Goal: Information Seeking & Learning: Check status

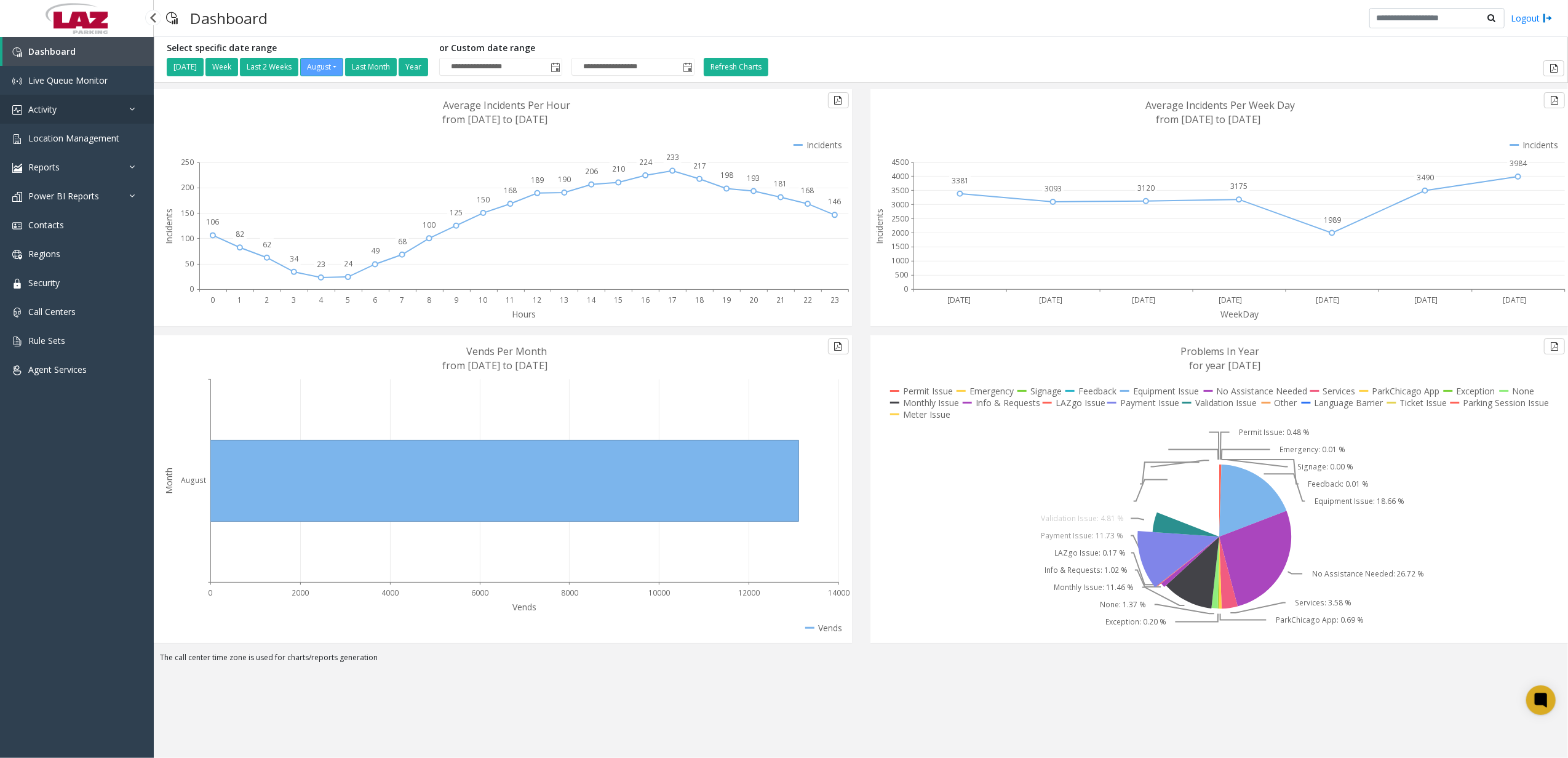
click at [76, 105] on link "Activity" at bounding box center [77, 109] width 154 height 29
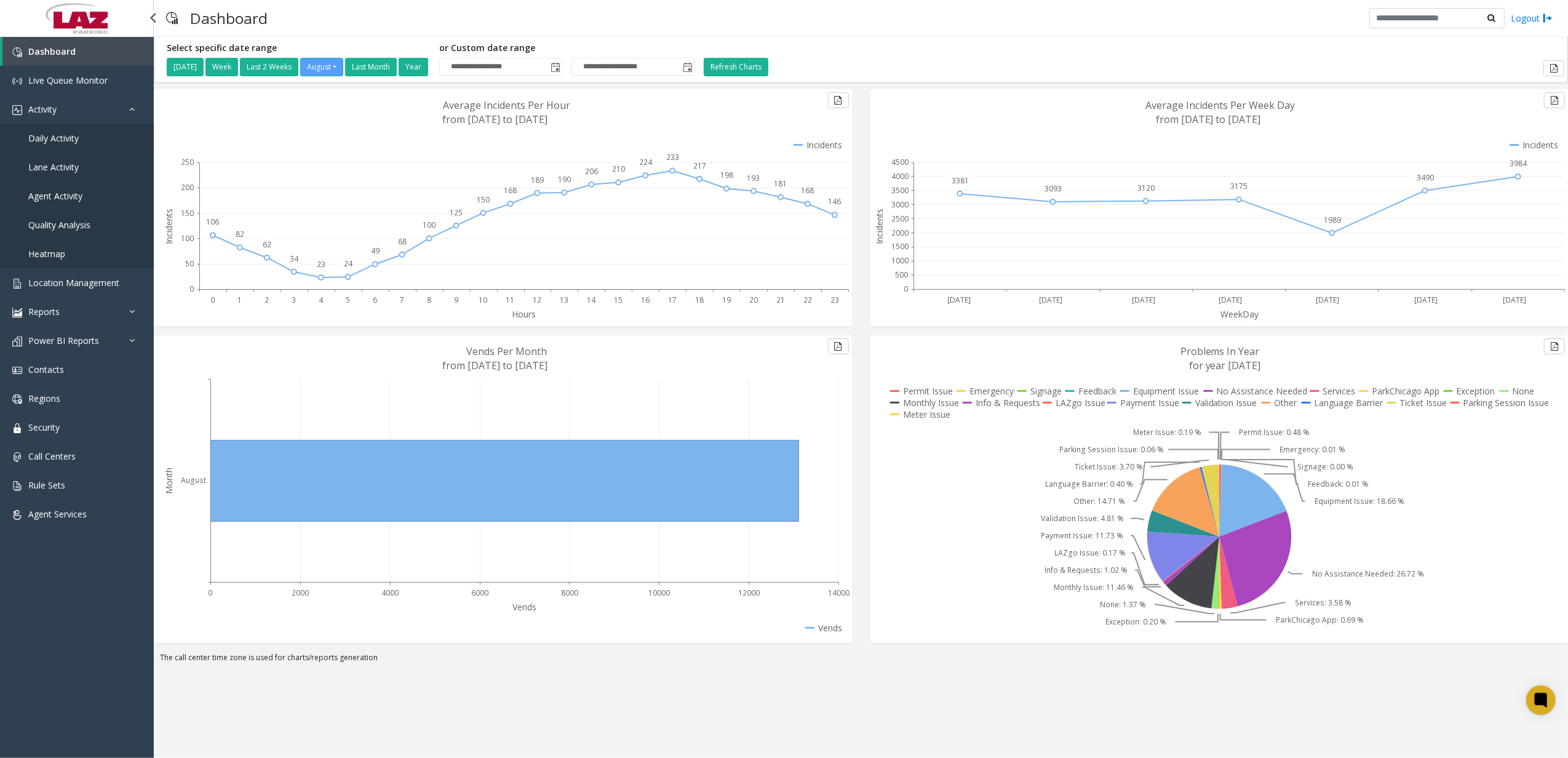
click at [74, 125] on link "Daily Activity" at bounding box center [77, 138] width 154 height 29
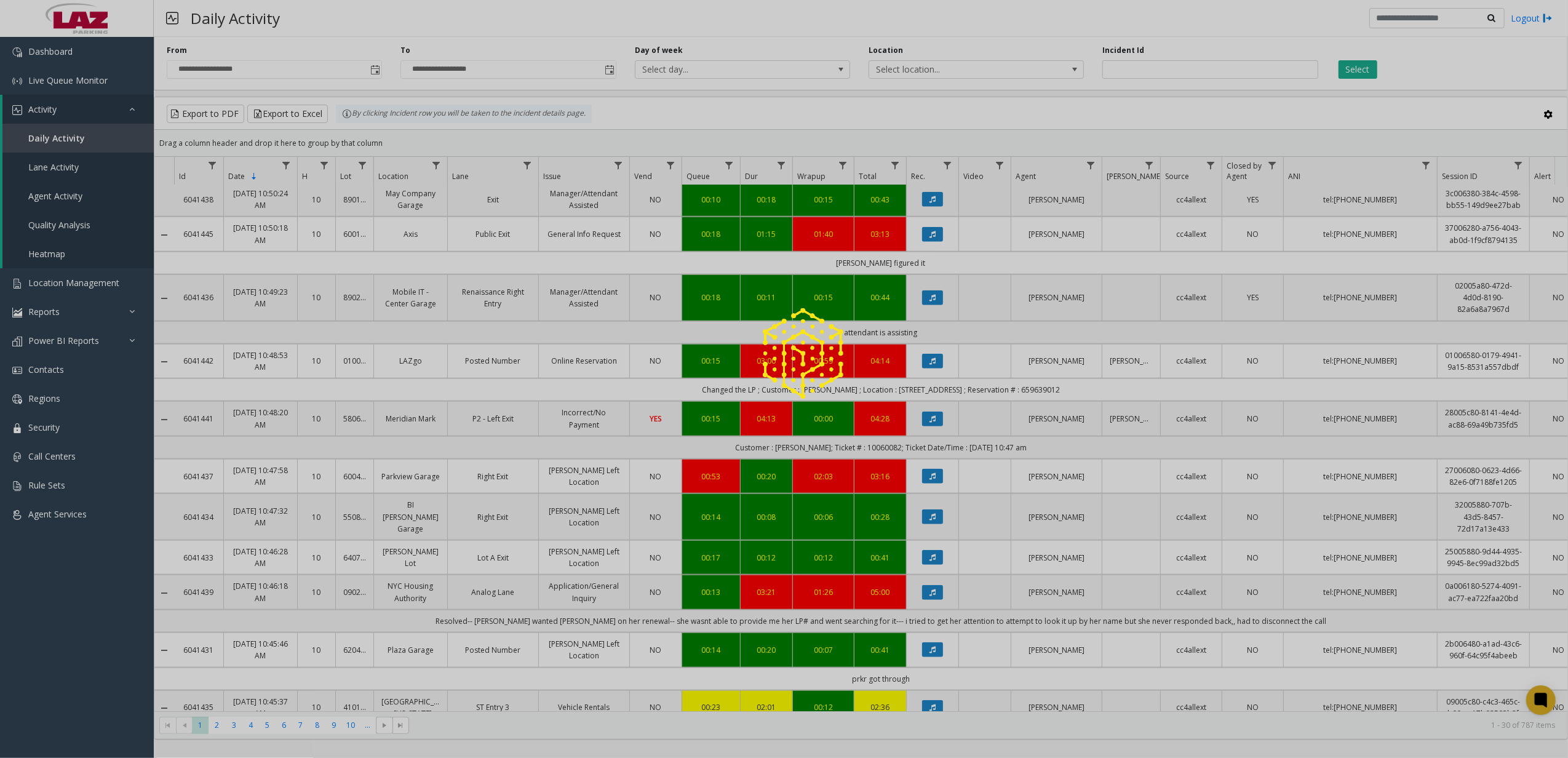
scroll to position [1122, 0]
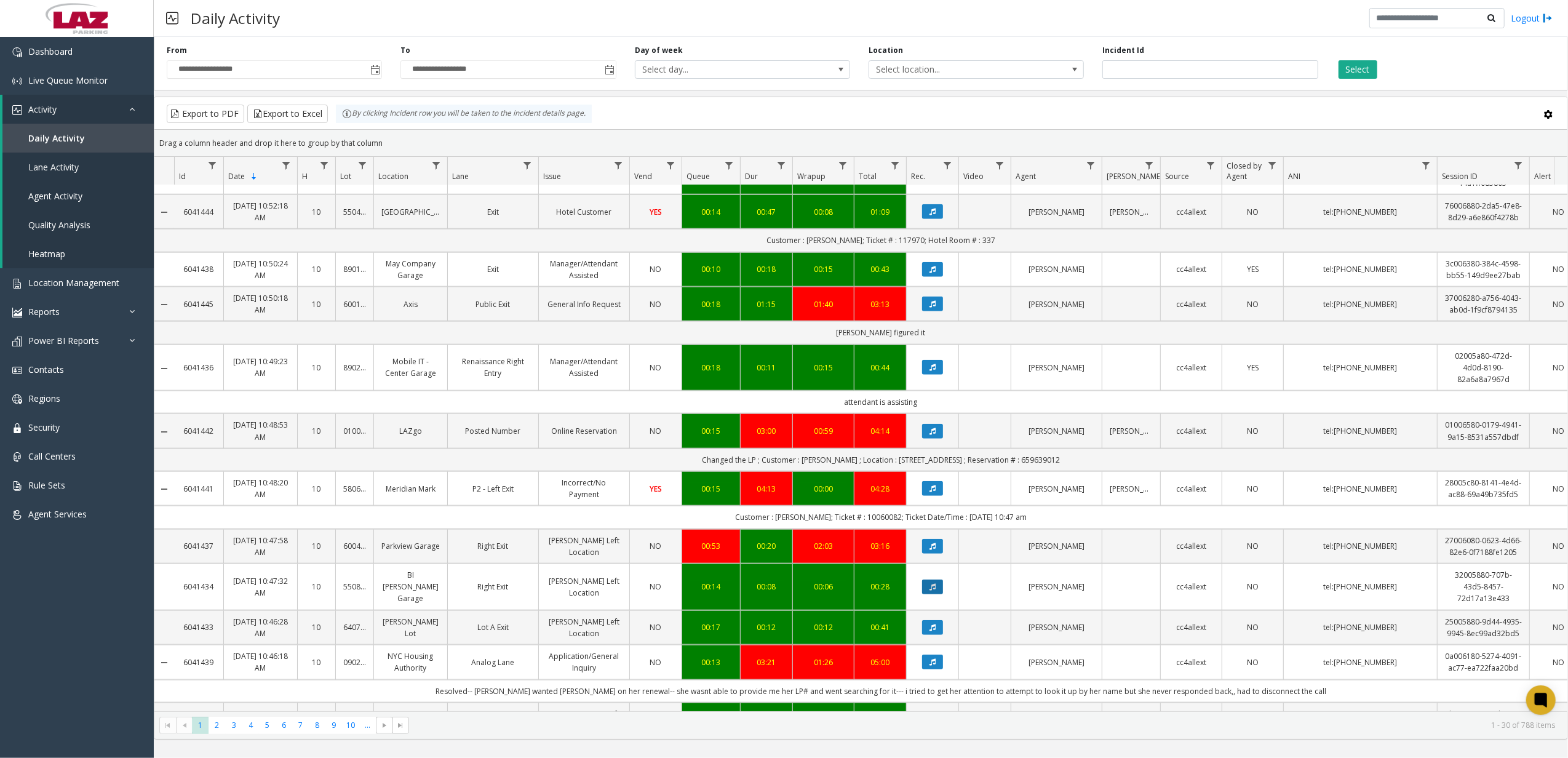
click at [931, 583] on icon "Data table" at bounding box center [932, 586] width 6 height 7
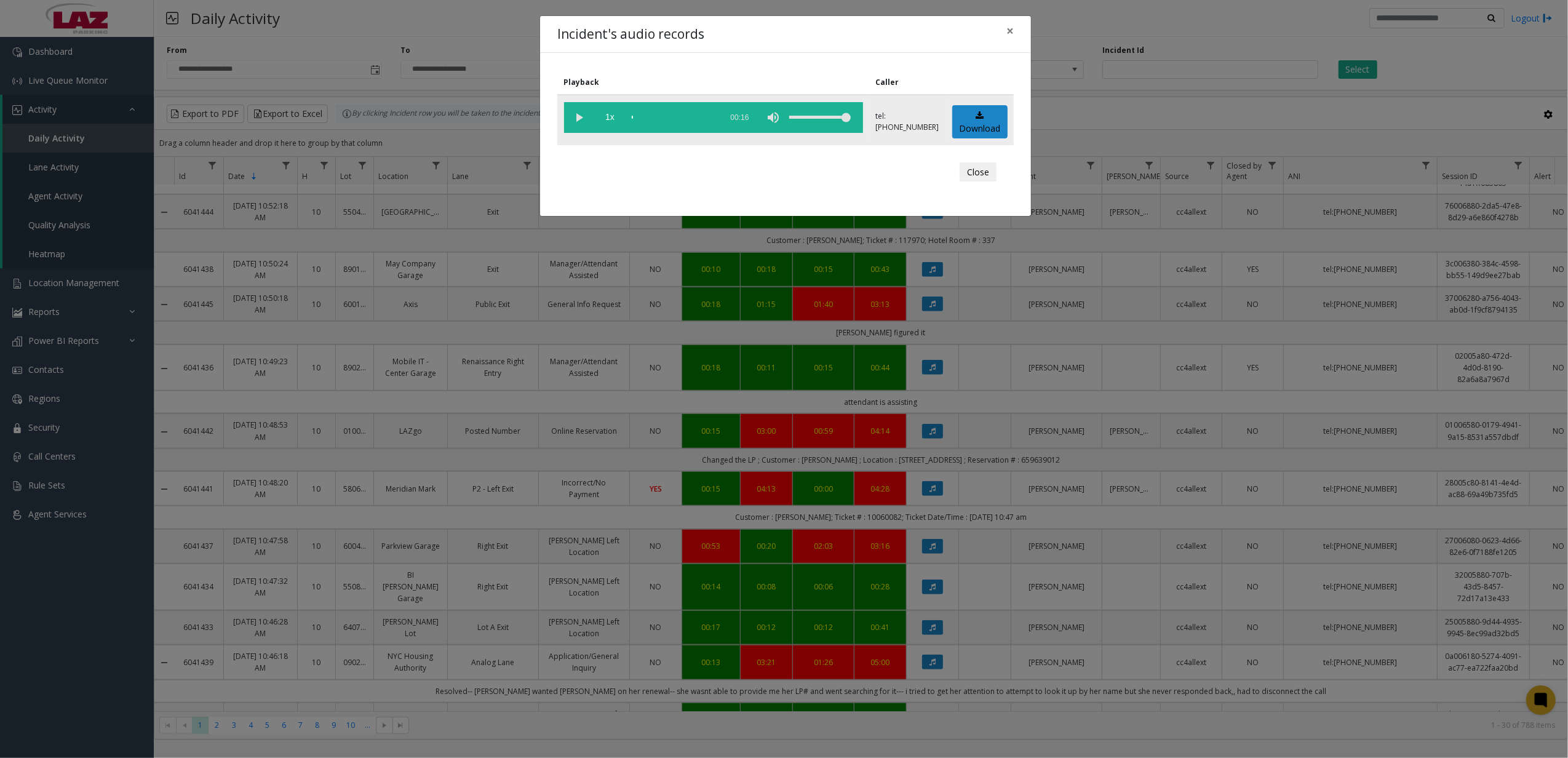
click at [576, 108] on vg-play-pause at bounding box center [579, 117] width 31 height 31
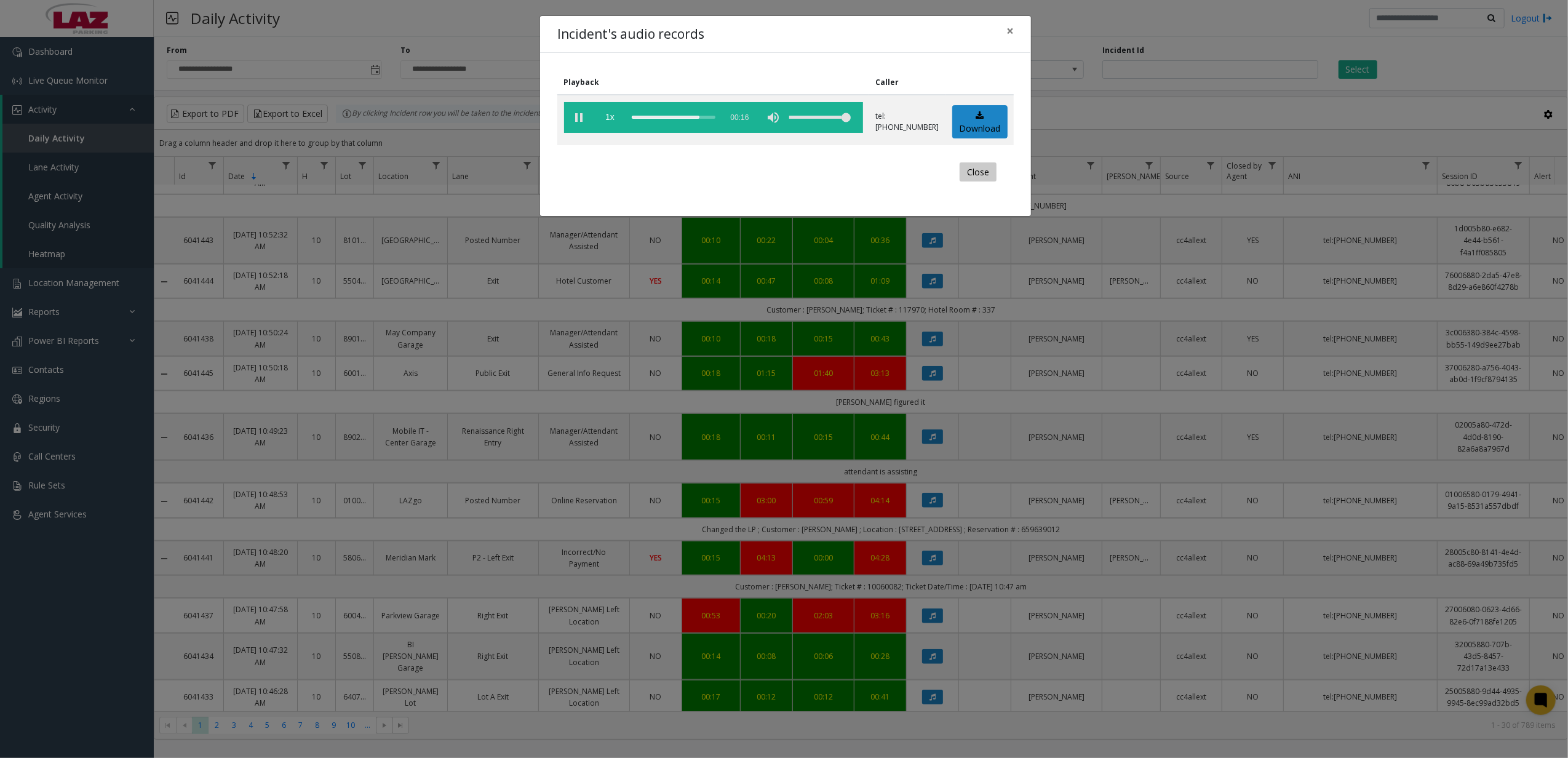
click at [980, 168] on button "Close" at bounding box center [978, 172] width 37 height 20
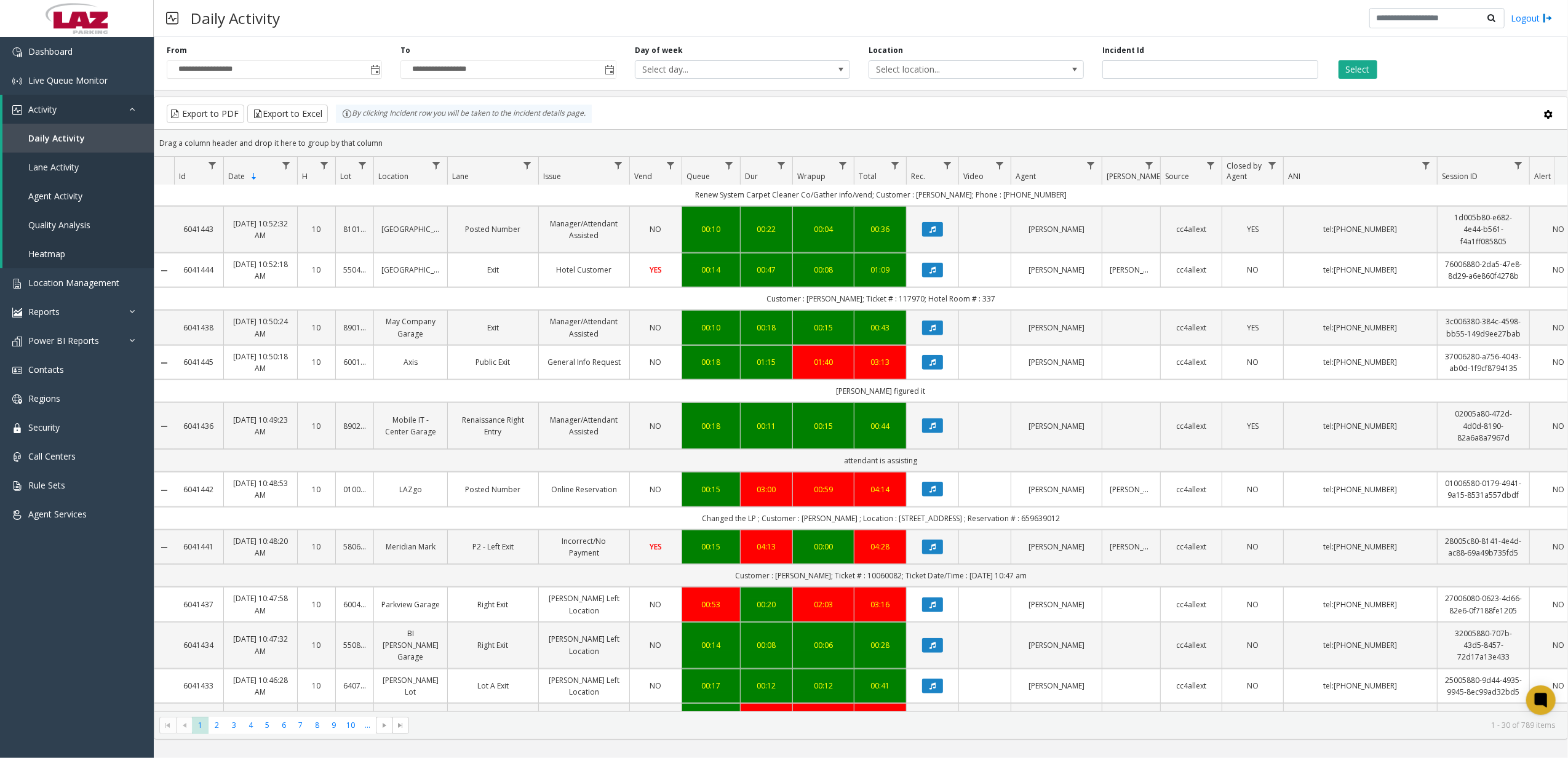
scroll to position [1134, 0]
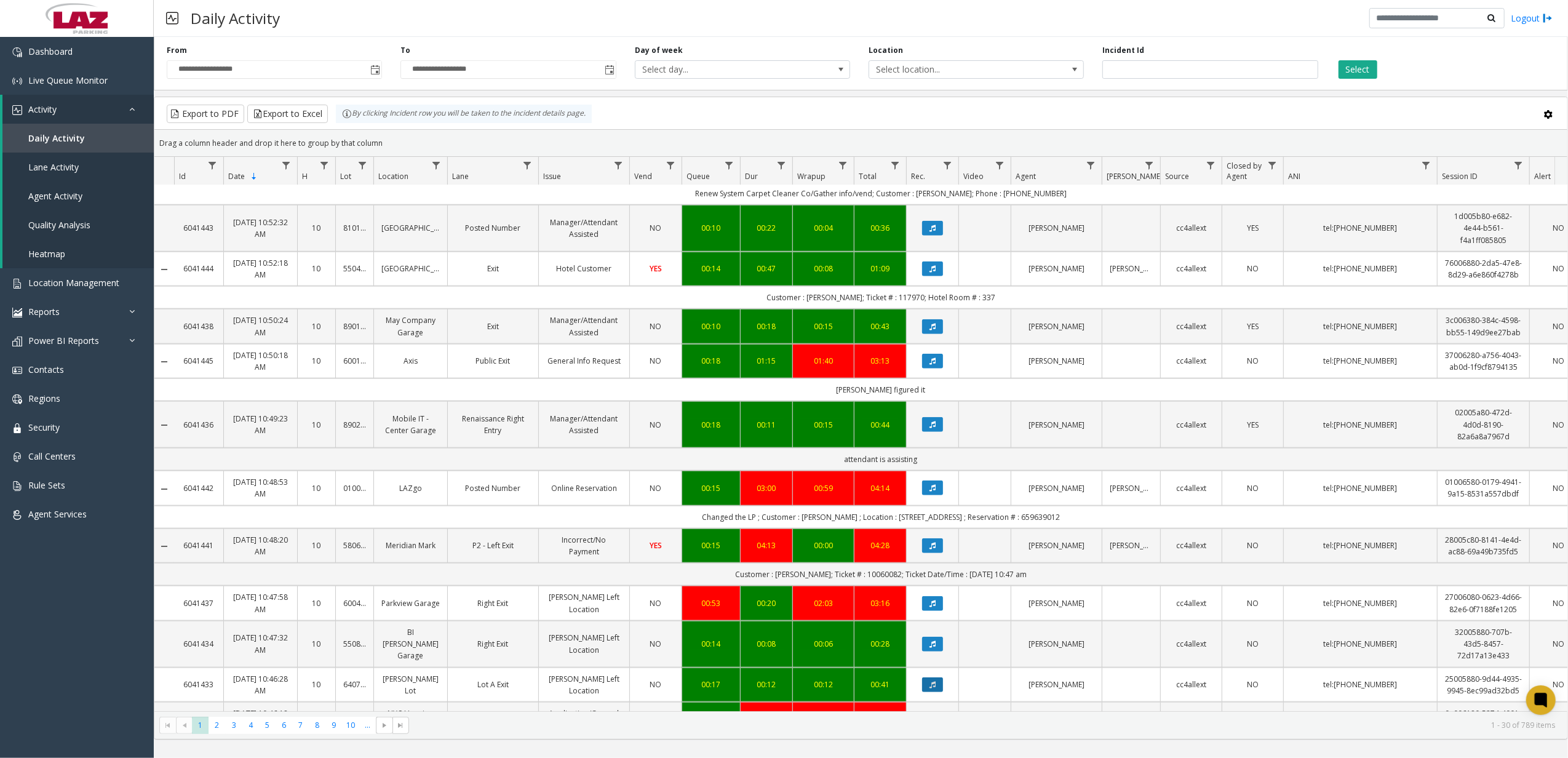
click at [936, 677] on button "Data table" at bounding box center [932, 684] width 21 height 15
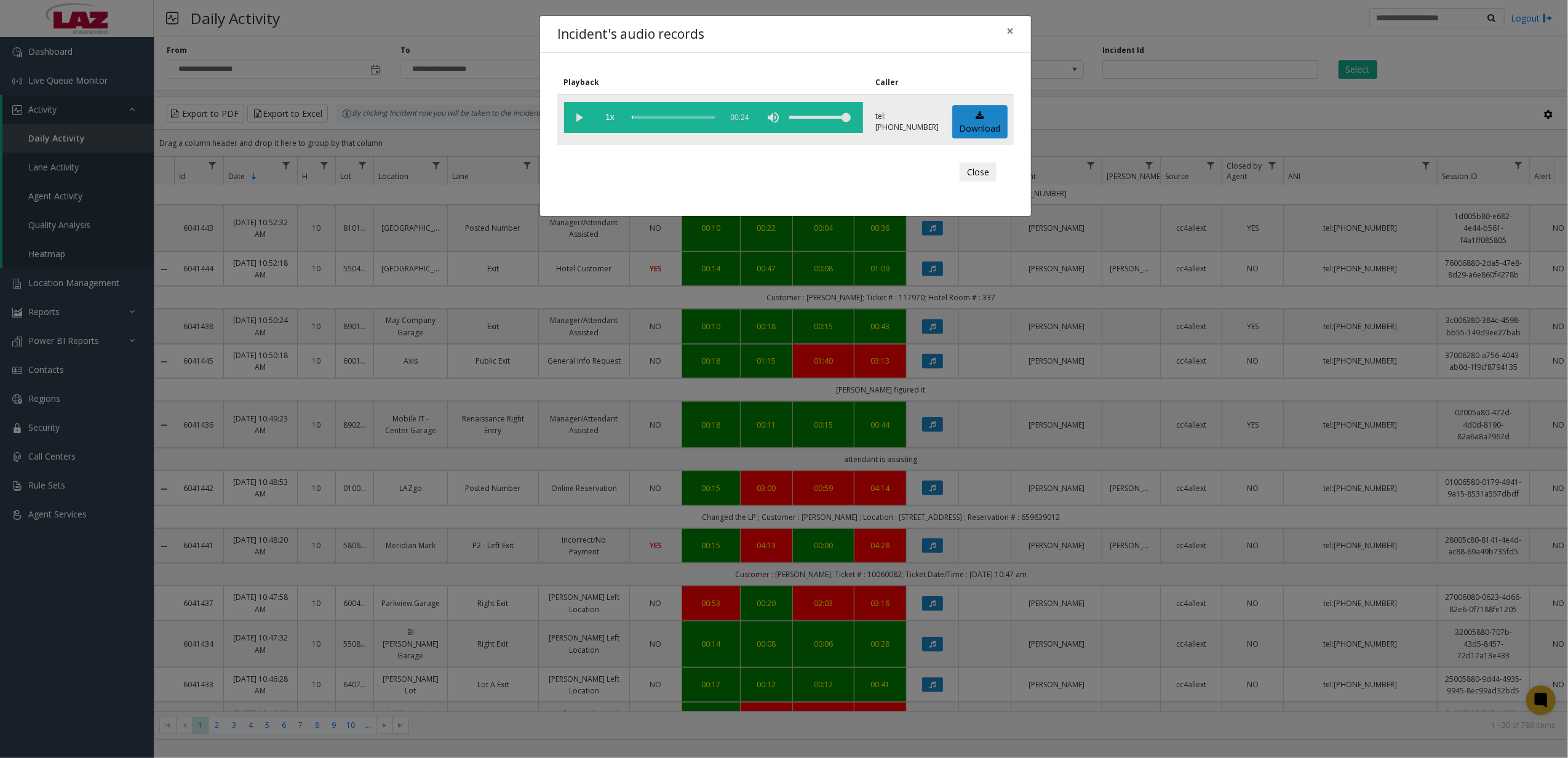
click at [574, 116] on vg-play-pause at bounding box center [579, 117] width 31 height 31
click at [642, 116] on div "scrub bar" at bounding box center [674, 117] width 84 height 31
click at [653, 121] on div "scrub bar" at bounding box center [674, 117] width 84 height 31
click at [659, 118] on div "scrub bar" at bounding box center [674, 117] width 84 height 31
click at [667, 119] on div "scrub bar" at bounding box center [674, 117] width 84 height 31
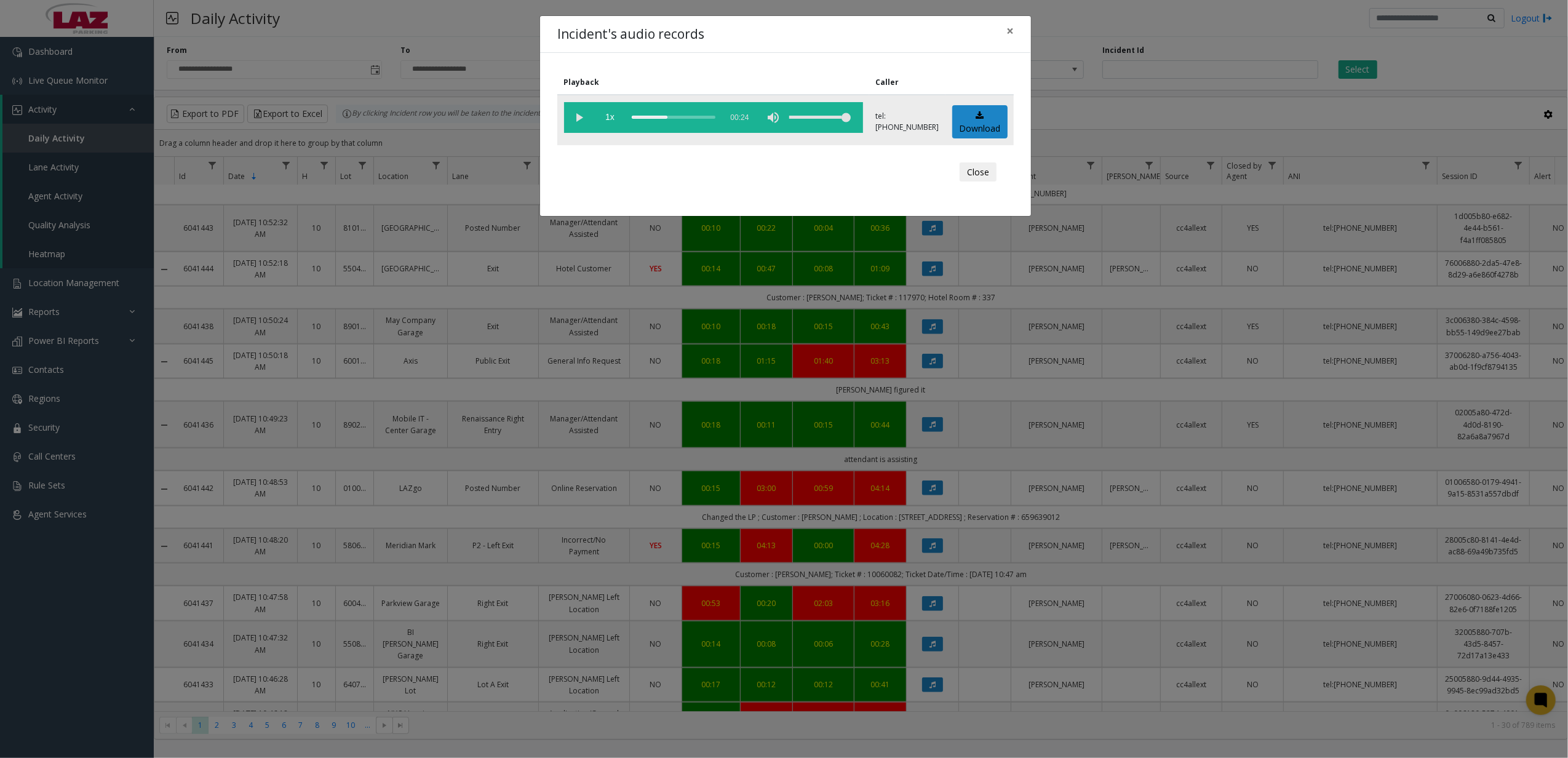
click at [677, 116] on div "scrub bar" at bounding box center [674, 117] width 84 height 31
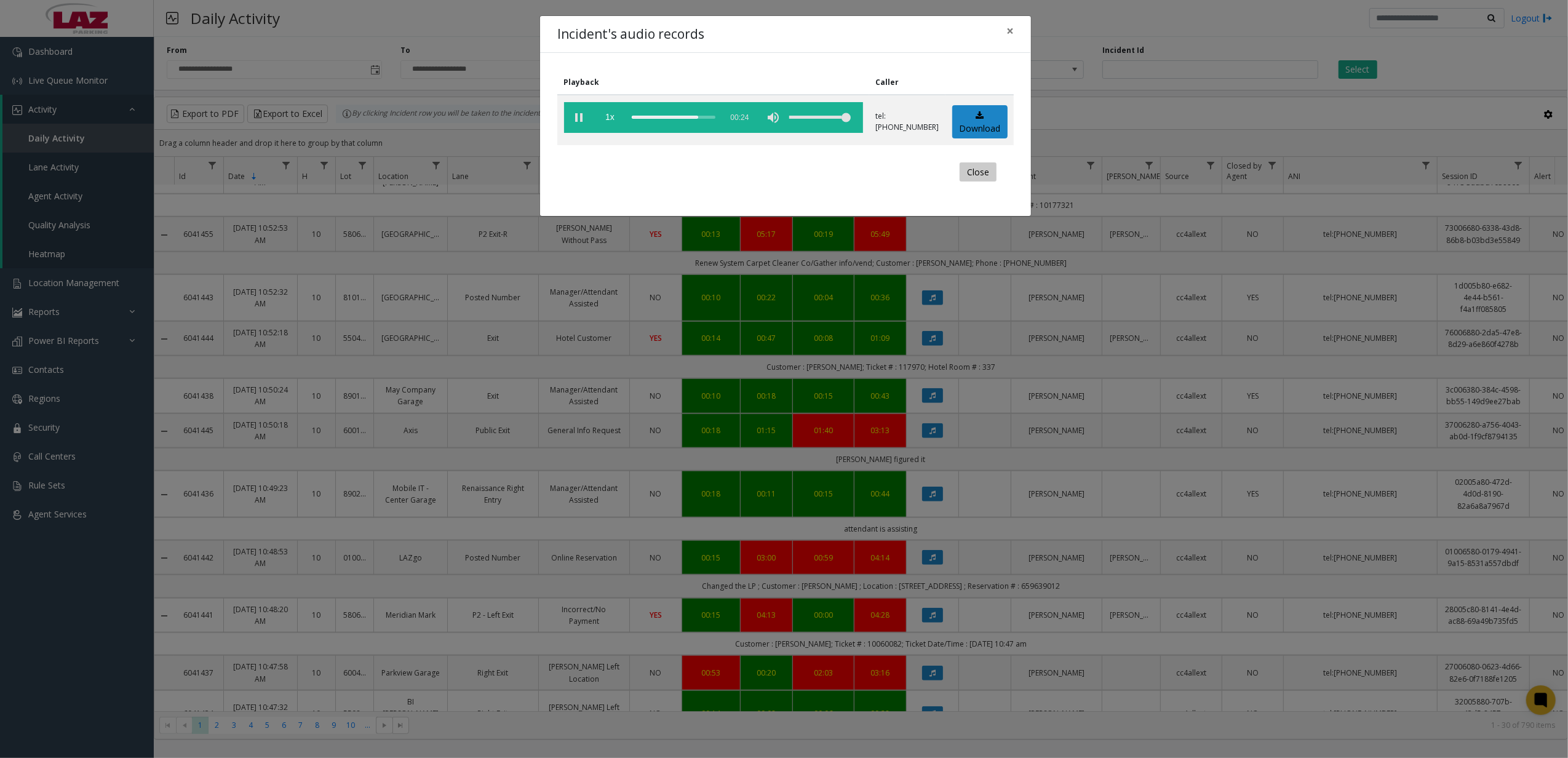
click at [966, 175] on button "Close" at bounding box center [978, 172] width 37 height 20
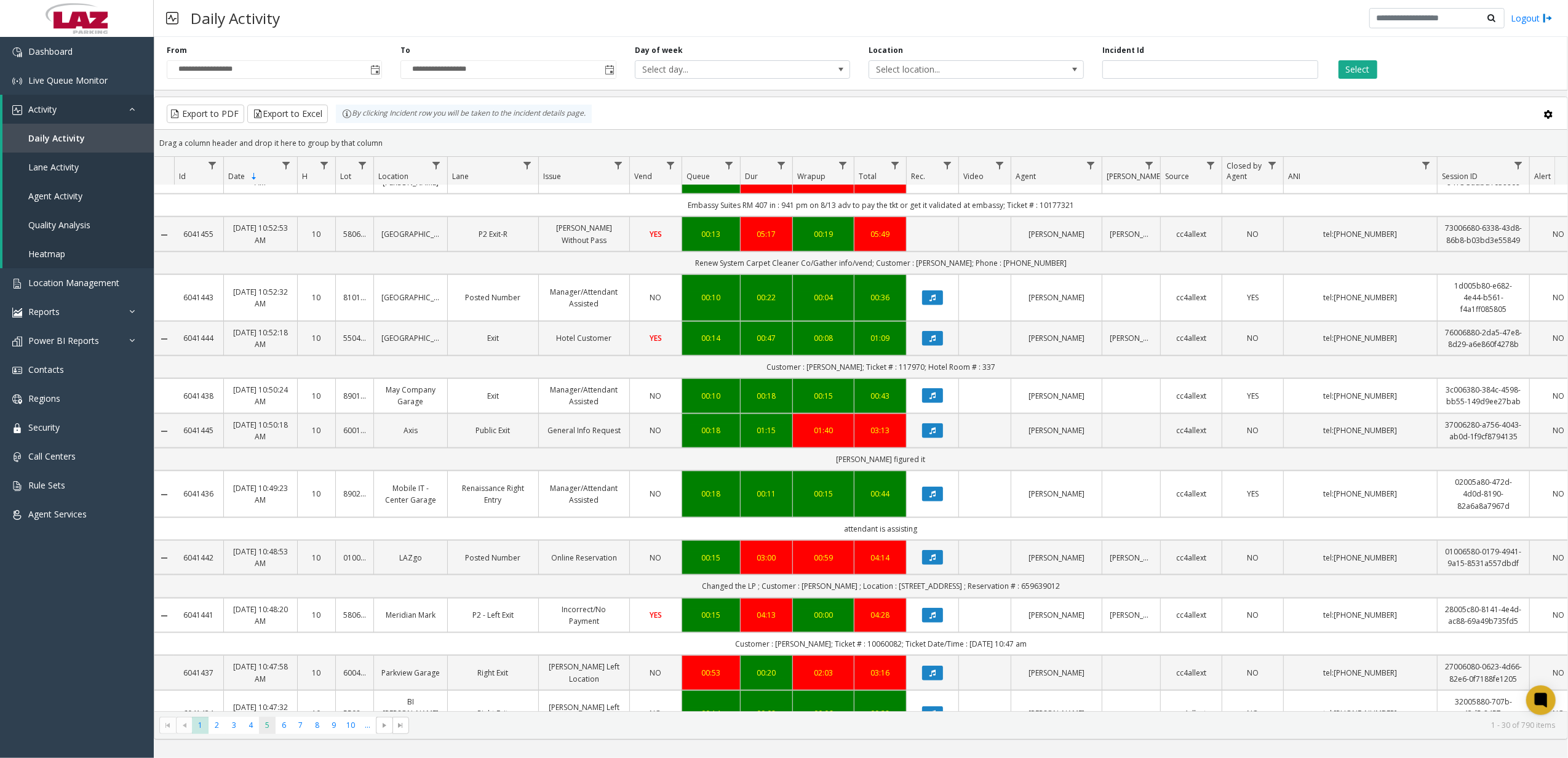
click at [271, 733] on span "5" at bounding box center [267, 725] width 17 height 17
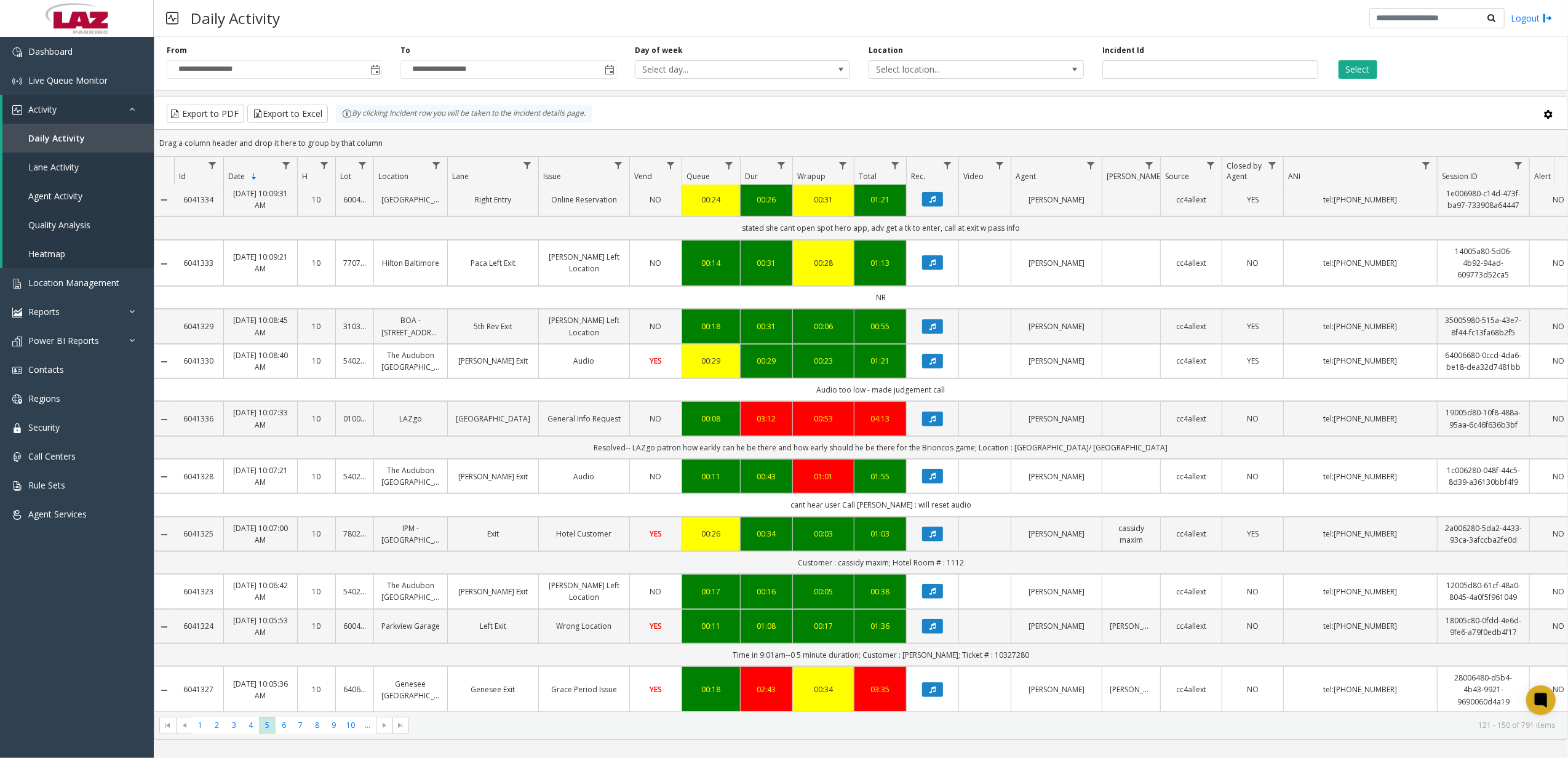
scroll to position [738, 0]
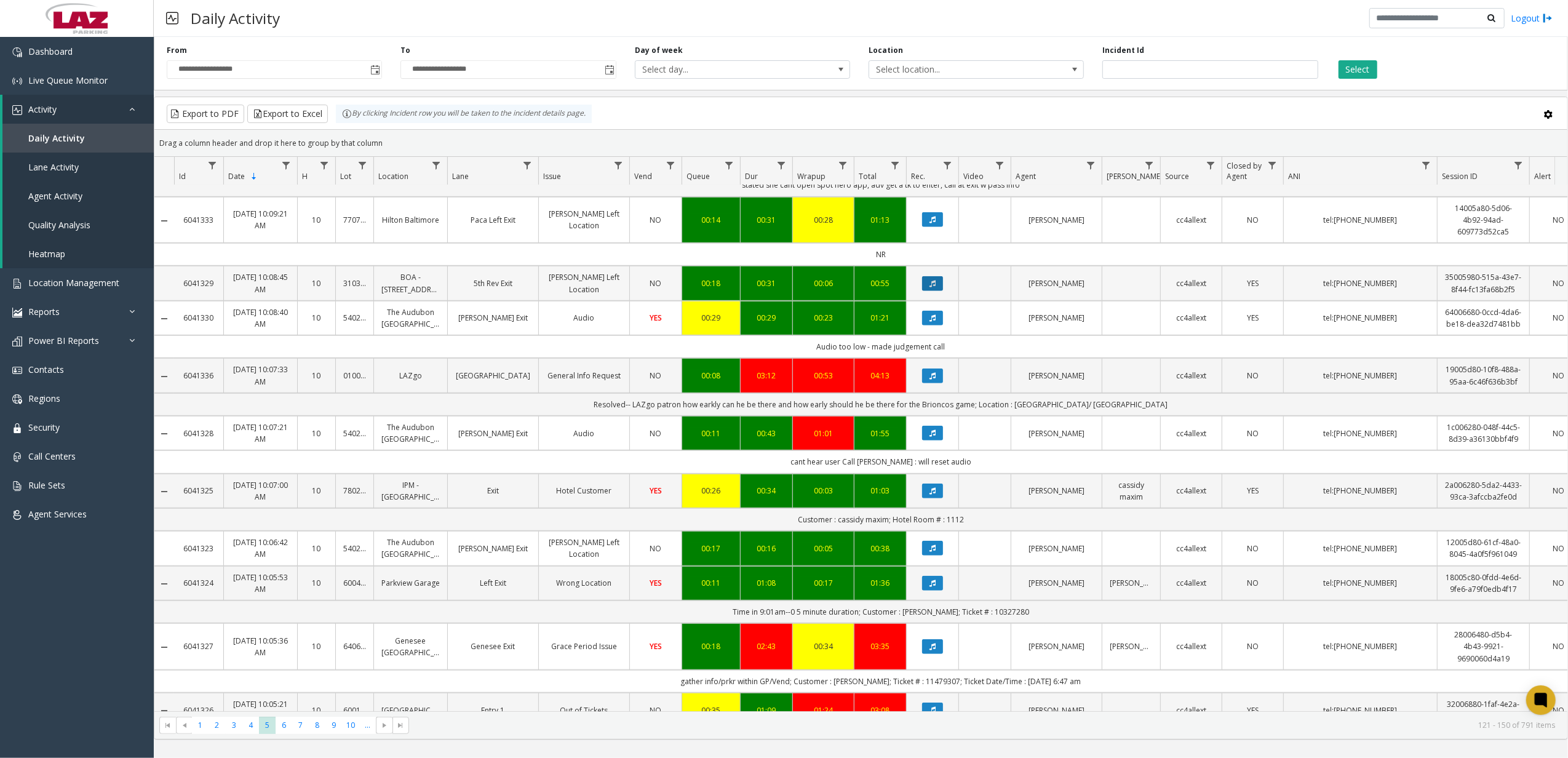
click at [938, 276] on button "Data table" at bounding box center [932, 283] width 21 height 15
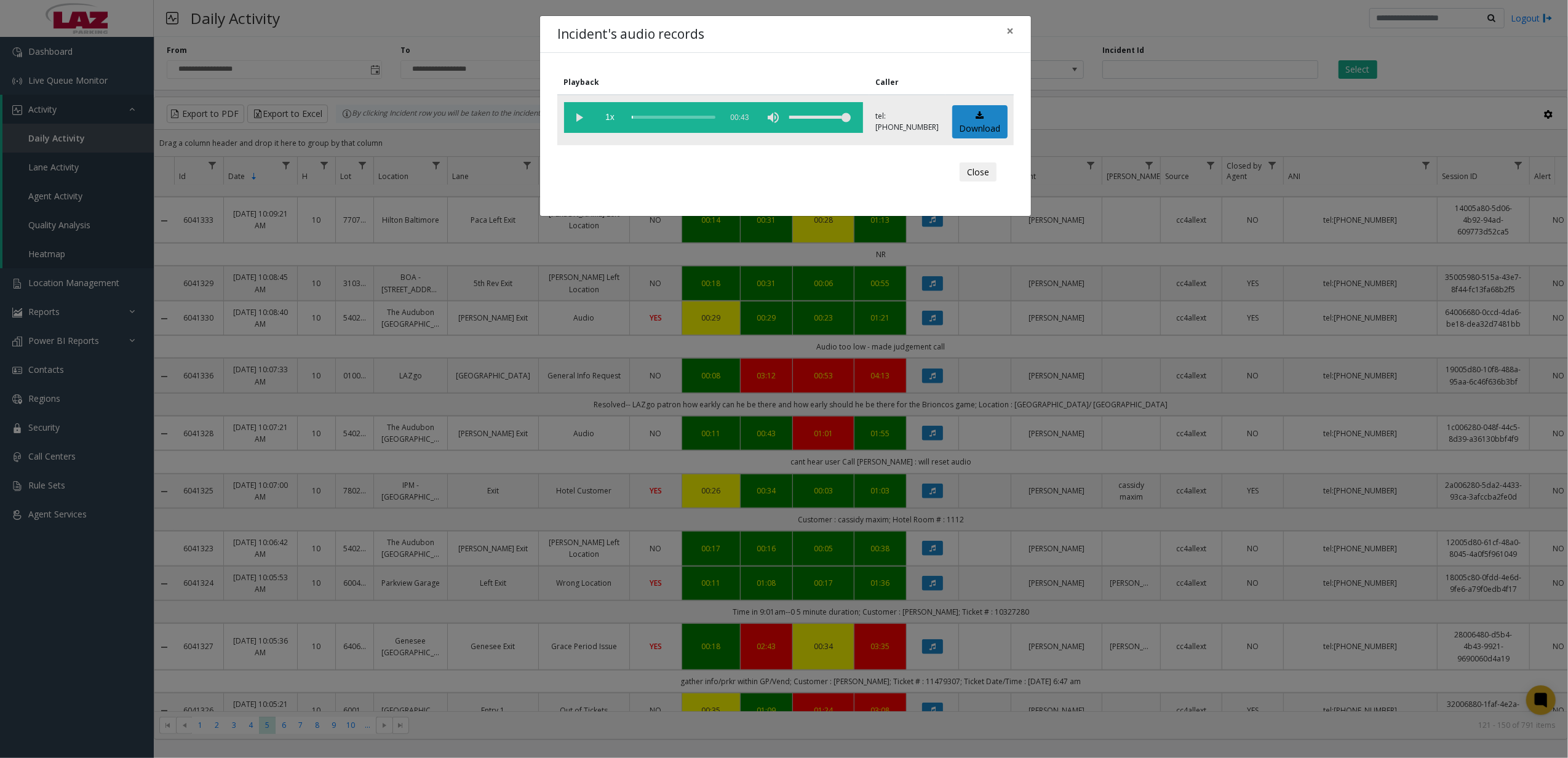
click at [658, 112] on div "scrub bar" at bounding box center [674, 117] width 84 height 31
click at [674, 121] on div "scrub bar" at bounding box center [674, 117] width 84 height 31
click at [576, 123] on vg-play-pause at bounding box center [579, 117] width 31 height 31
click at [978, 169] on button "Close" at bounding box center [978, 172] width 37 height 20
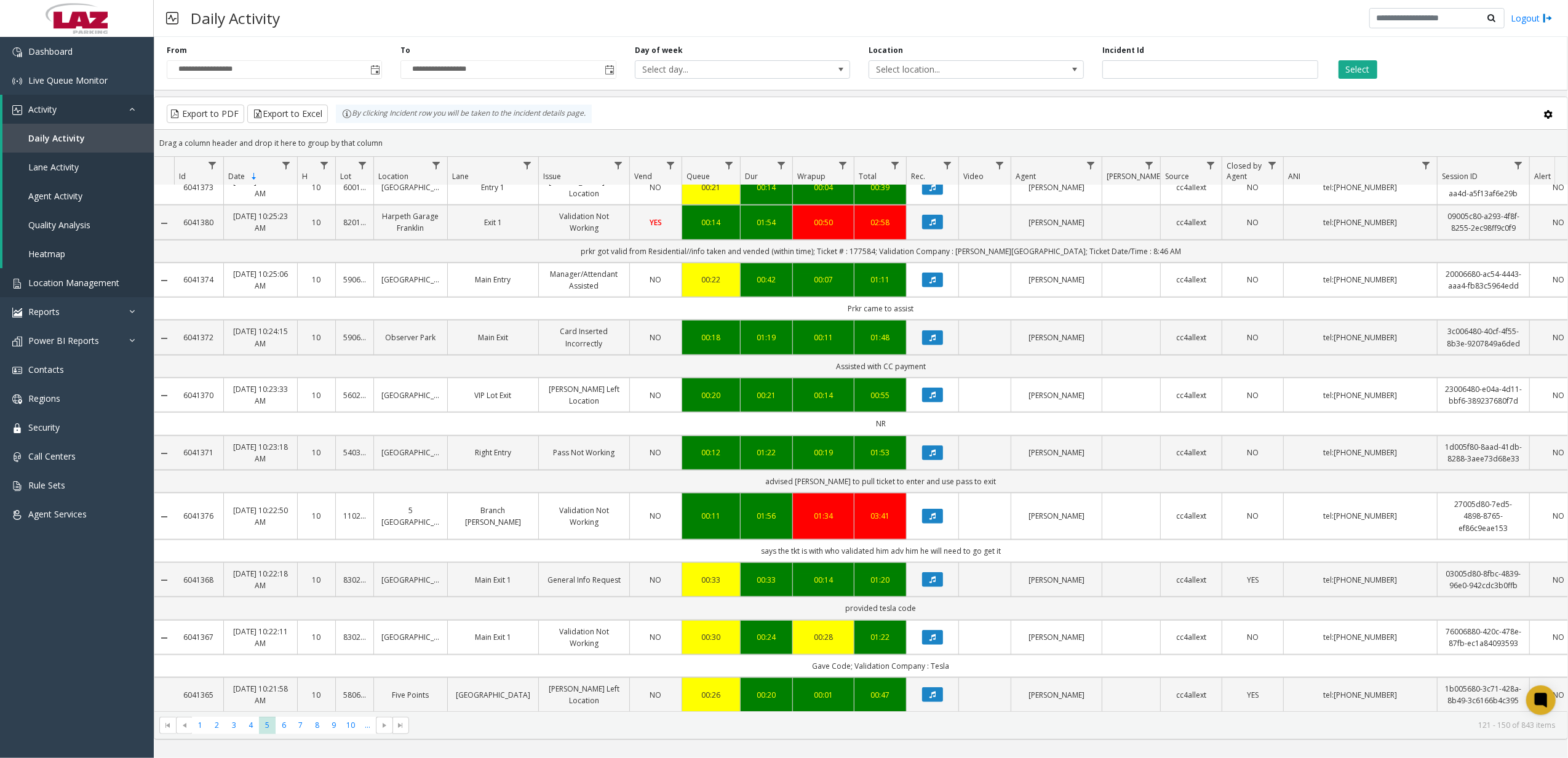
scroll to position [1041, 0]
